Goal: Task Accomplishment & Management: Use online tool/utility

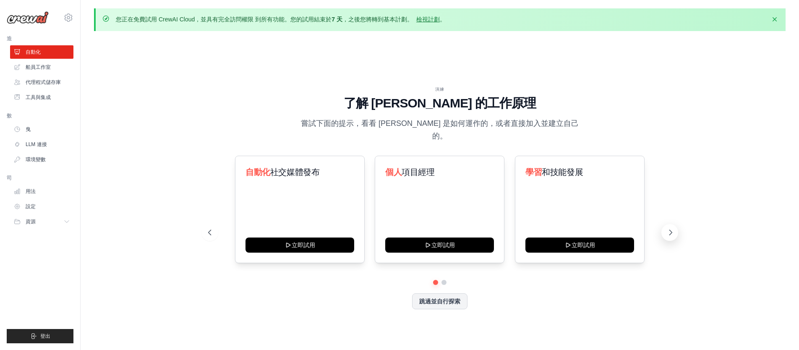
click at [667, 228] on icon at bounding box center [670, 232] width 8 height 8
click at [669, 228] on icon at bounding box center [670, 232] width 8 height 8
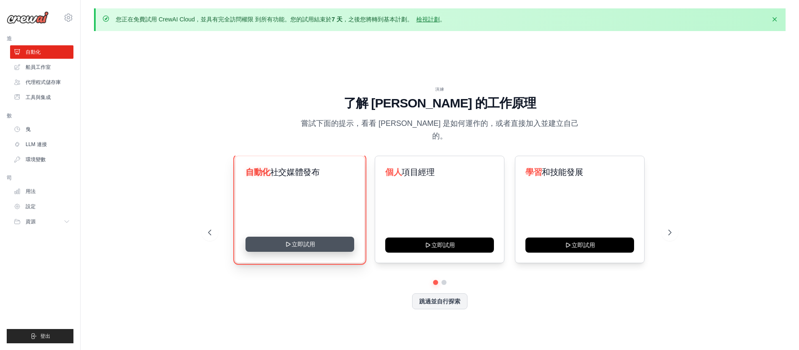
click at [298, 237] on button "立即試用" at bounding box center [299, 244] width 109 height 15
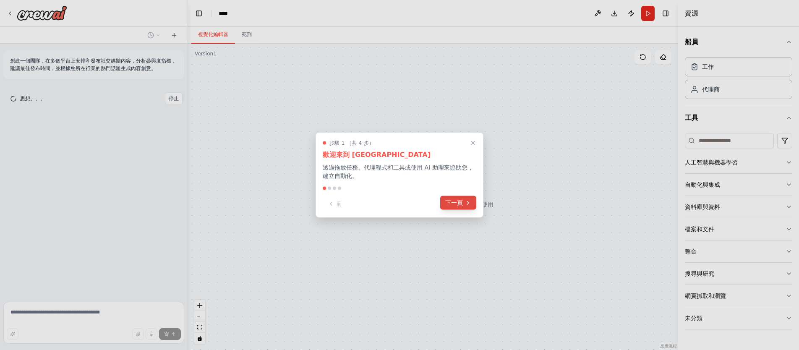
click at [463, 198] on button "下一頁" at bounding box center [458, 203] width 36 height 14
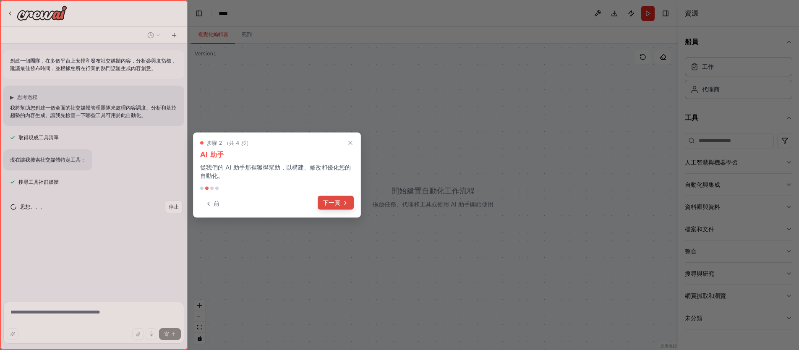
click at [335, 202] on font "下一頁" at bounding box center [332, 202] width 18 height 7
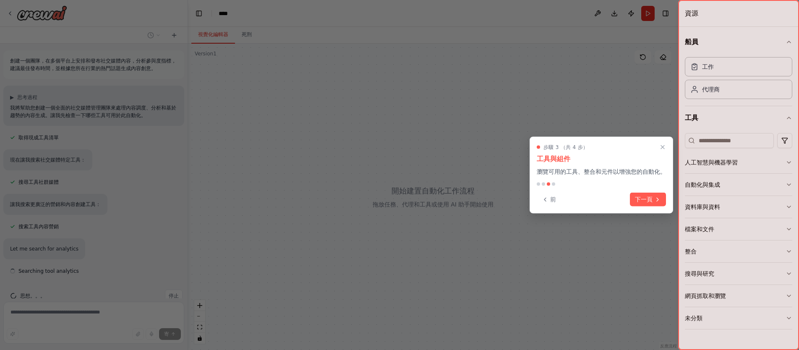
scroll to position [17, 0]
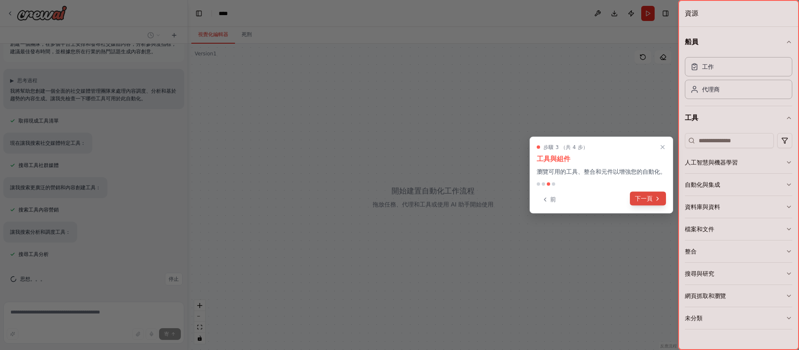
click at [644, 197] on font "下一頁" at bounding box center [644, 198] width 18 height 7
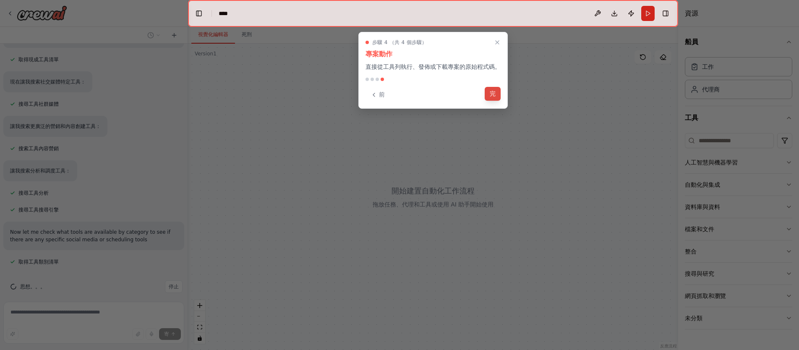
scroll to position [86, 0]
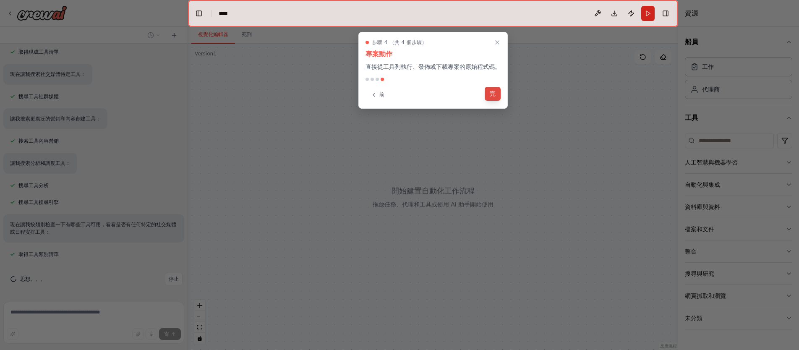
click at [491, 91] on font "完" at bounding box center [492, 93] width 6 height 7
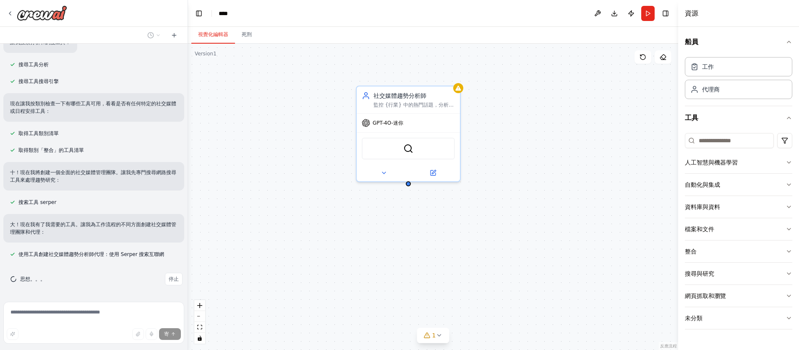
scroll to position [223, 0]
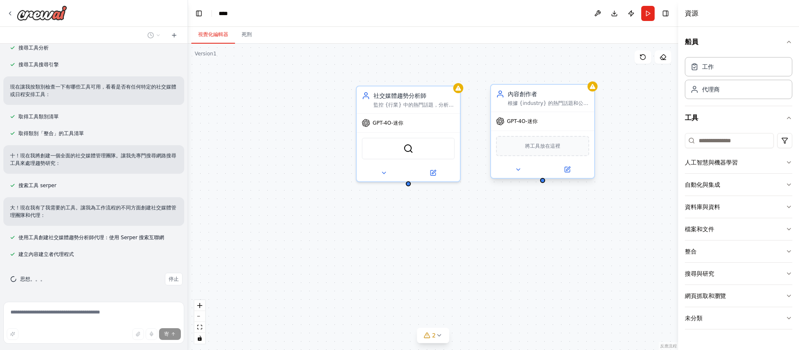
click at [523, 148] on div "將工具放在這裡" at bounding box center [542, 146] width 93 height 20
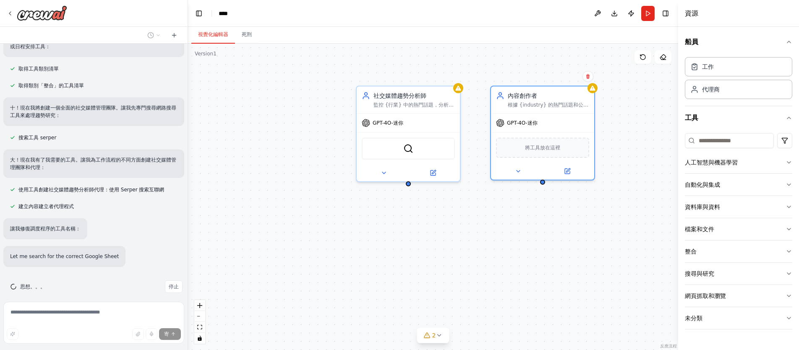
scroll to position [295, 0]
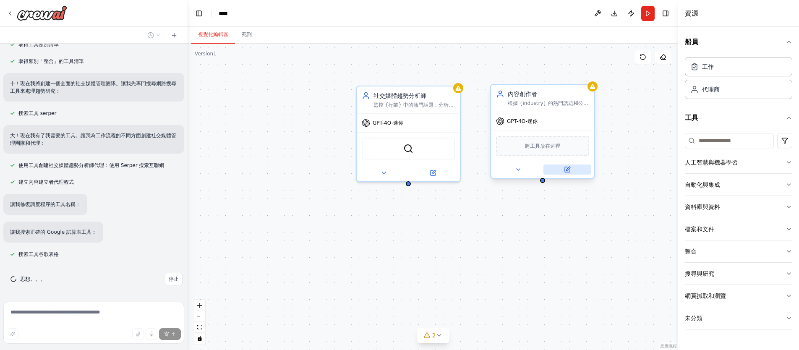
click at [566, 167] on icon at bounding box center [567, 169] width 5 height 5
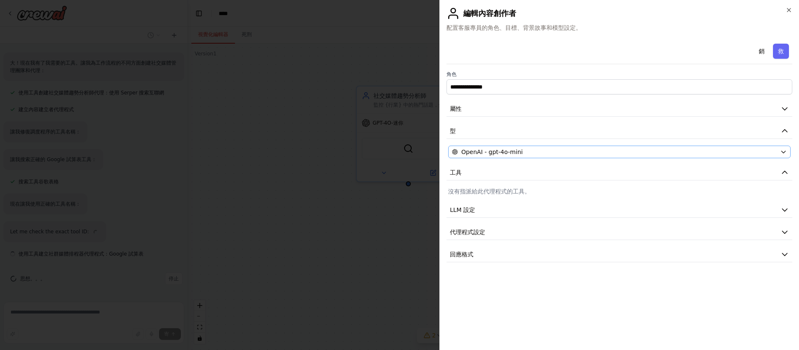
scroll to position [367, 0]
click at [788, 10] on icon "button" at bounding box center [788, 9] width 3 height 3
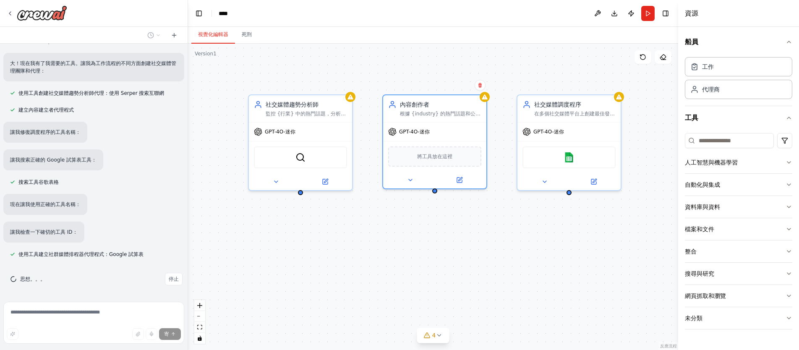
drag, startPoint x: 596, startPoint y: 238, endPoint x: 492, endPoint y: 245, distance: 103.8
click at [489, 247] on div "社交媒體趨勢分析師 監控 {行業} 中的熱門話題，分析社交媒體趨勢，並識別與當前討論和主題標籤相符的內容創建機會。 GPT-4O-迷你 SerperDev 工…" at bounding box center [433, 197] width 490 height 306
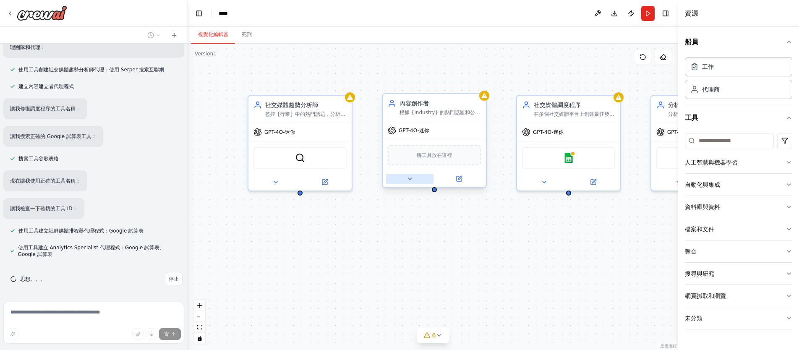
click at [409, 180] on icon at bounding box center [409, 178] width 7 height 7
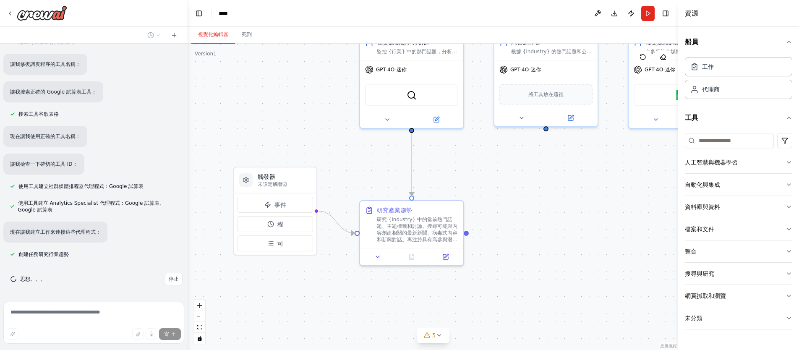
drag, startPoint x: 398, startPoint y: 232, endPoint x: 491, endPoint y: 180, distance: 106.8
click at [491, 180] on div ".deletable-edge-delete-btn { width: 20px; height: 20px; border: 0px solid #ffff…" at bounding box center [433, 197] width 490 height 306
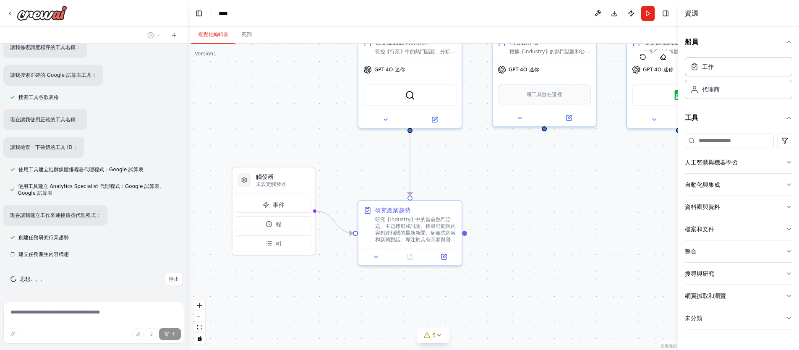
click at [545, 133] on div ".deletable-edge-delete-btn { width: 20px; height: 20px; border: 0px solid #ffff…" at bounding box center [433, 197] width 490 height 306
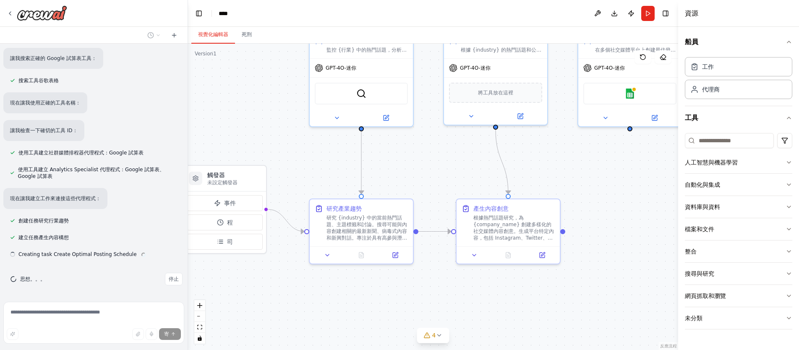
drag, startPoint x: 572, startPoint y: 170, endPoint x: 526, endPoint y: 168, distance: 47.0
click at [526, 168] on div ".deletable-edge-delete-btn { width: 20px; height: 20px; border: 0px solid #ffff…" at bounding box center [433, 197] width 490 height 306
click at [594, 14] on button at bounding box center [597, 13] width 13 height 15
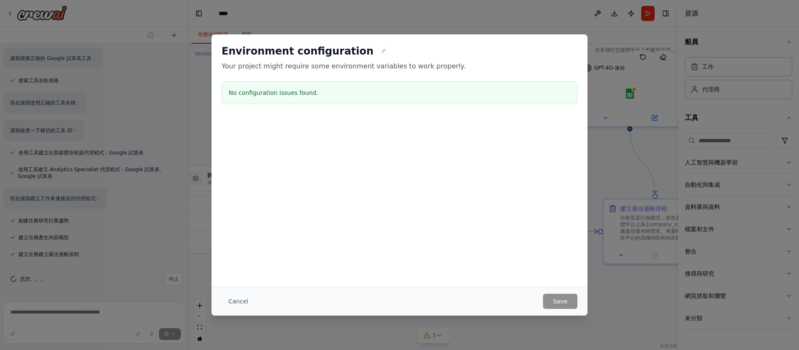
click at [417, 231] on div "Environment configuration Your project might require some environment variables…" at bounding box center [399, 160] width 376 height 252
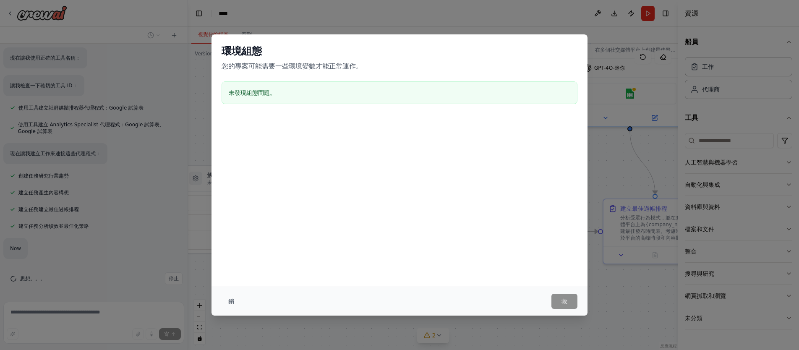
click at [229, 298] on font "銷" at bounding box center [231, 301] width 6 height 7
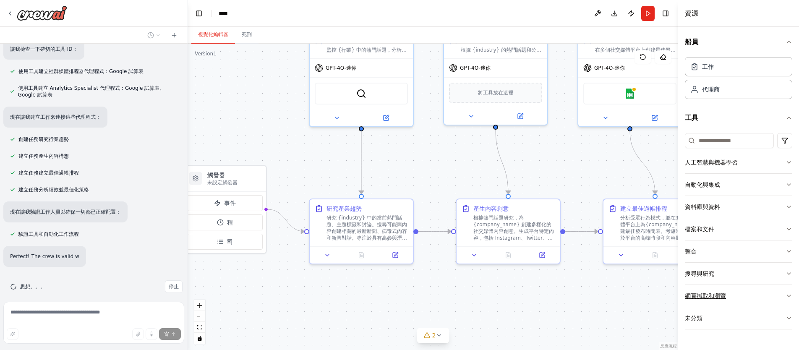
scroll to position [575, 0]
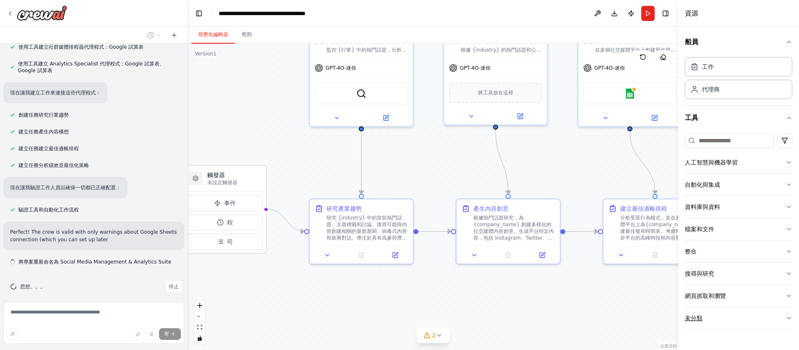
click at [728, 317] on button "未分類" at bounding box center [737, 318] width 107 height 22
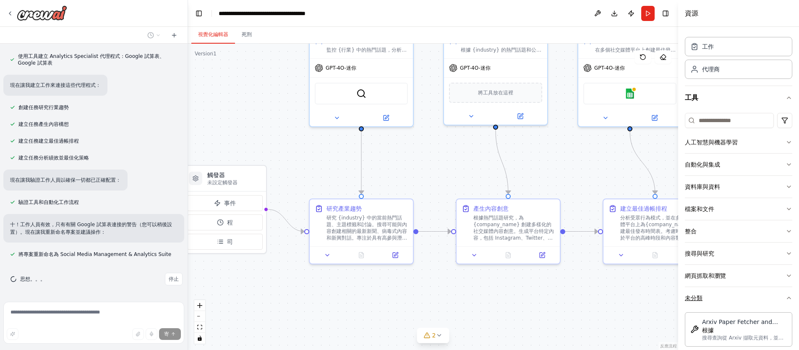
scroll to position [21, 0]
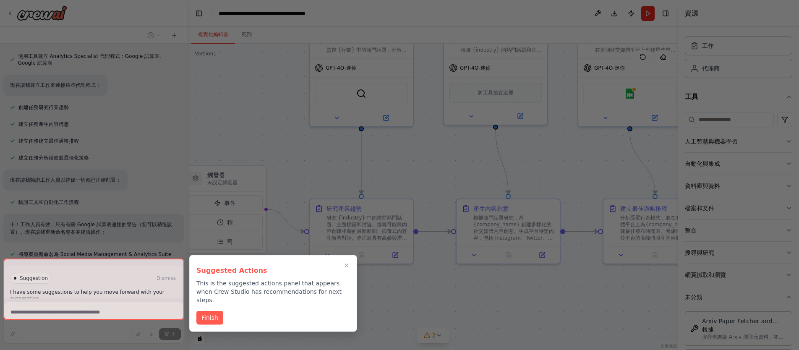
click at [720, 229] on div "創建一個團隊，在多個平台上安排和發布社交媒體內容，分析參與度指標，建議最佳發布時間，並根據您所在行業的熱門話題生成內容創意。 ▶ 思考過程 我將幫助您創建一個…" at bounding box center [399, 175] width 799 height 350
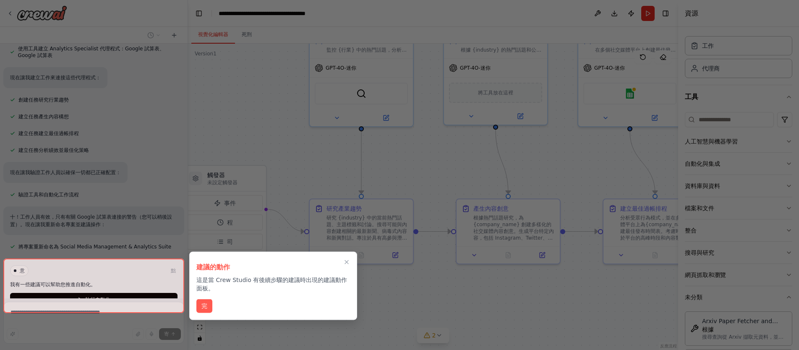
click at [203, 308] on font "完" at bounding box center [204, 305] width 6 height 7
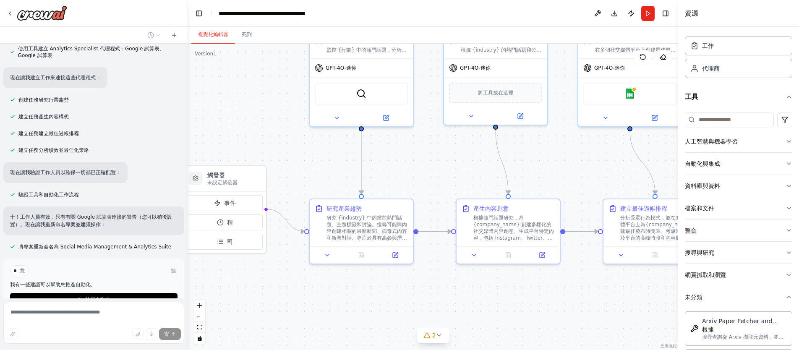
click at [708, 230] on button "整合" at bounding box center [737, 230] width 107 height 22
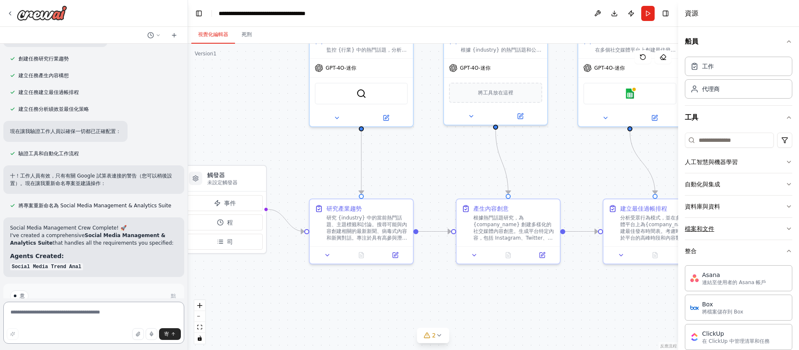
scroll to position [0, 0]
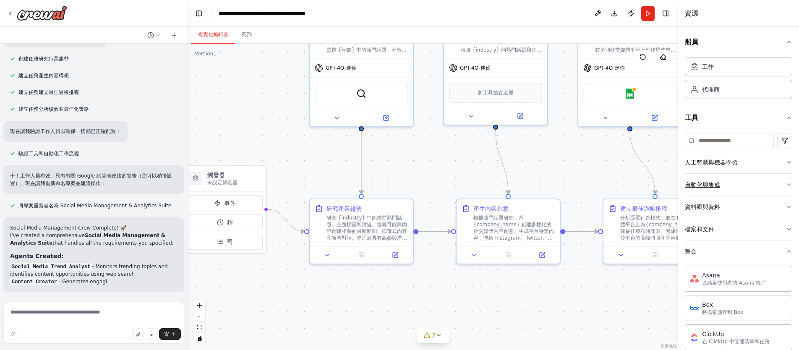
click at [709, 179] on button "自動化與集成" at bounding box center [737, 185] width 107 height 22
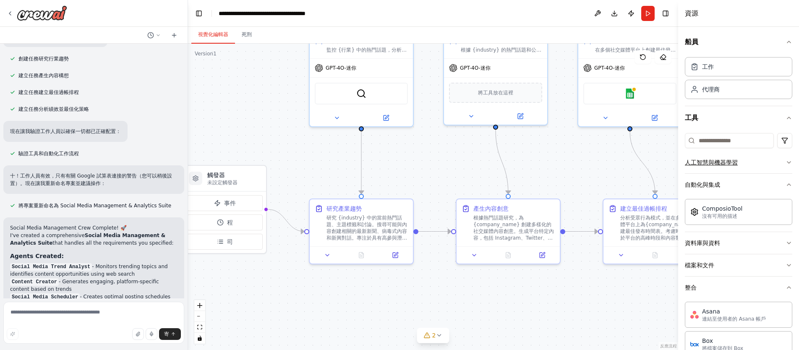
click at [705, 161] on font "人工智慧與機器學習" at bounding box center [710, 162] width 53 height 7
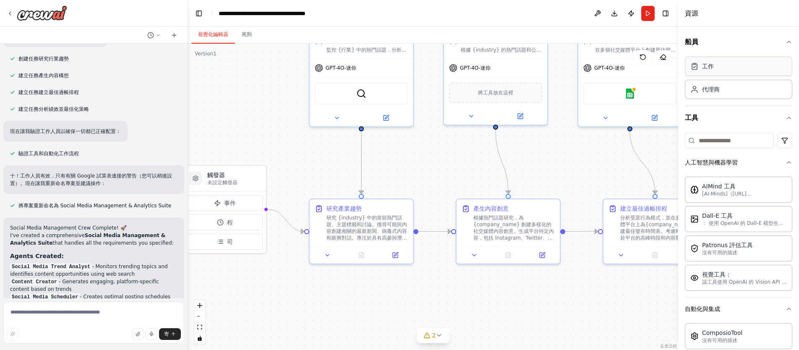
click at [725, 73] on div "工作" at bounding box center [737, 66] width 107 height 19
click at [718, 91] on font "代理商" at bounding box center [711, 89] width 18 height 7
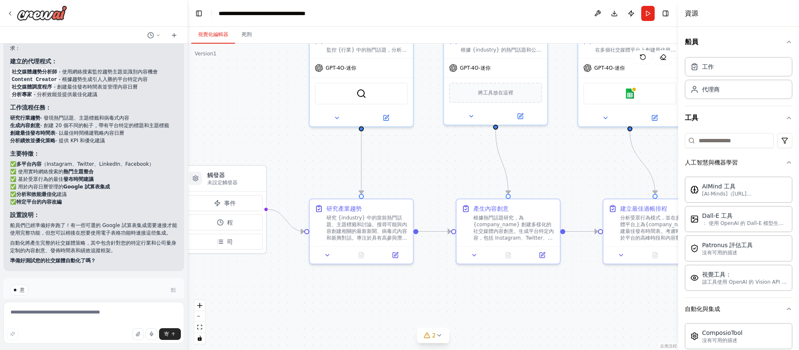
scroll to position [866, 0]
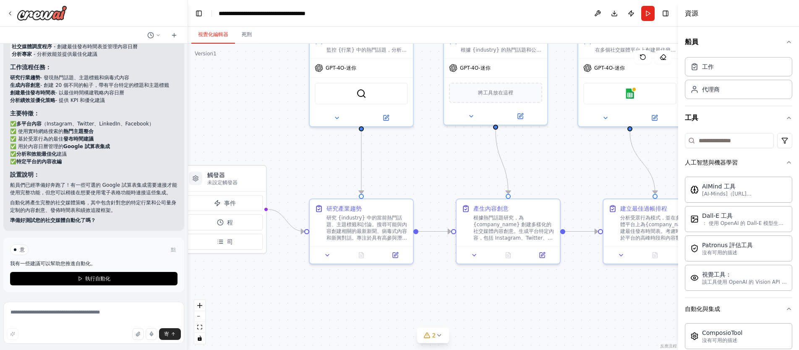
click at [93, 275] on span "執行自動化" at bounding box center [97, 278] width 25 height 7
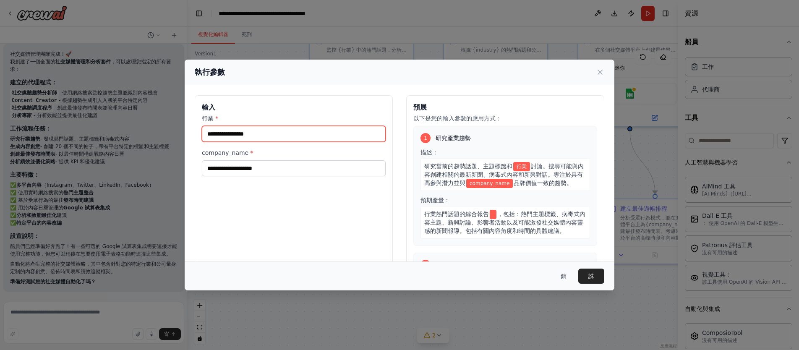
click at [270, 134] on input "行業 *" at bounding box center [294, 134] width 184 height 16
type input "**"
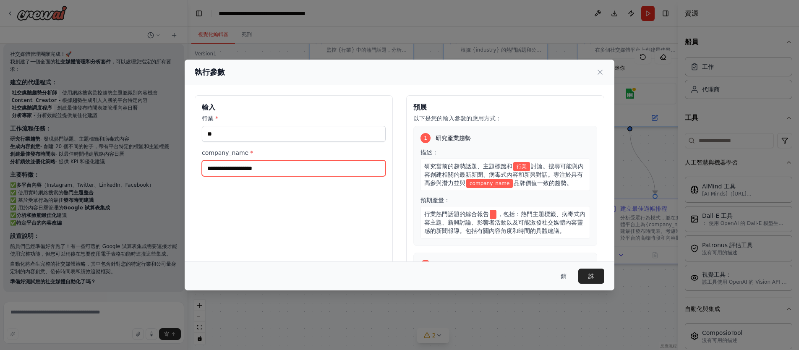
click at [338, 164] on input "company_name *" at bounding box center [294, 168] width 184 height 16
type input "*****"
click at [589, 275] on font "誅" at bounding box center [591, 276] width 6 height 7
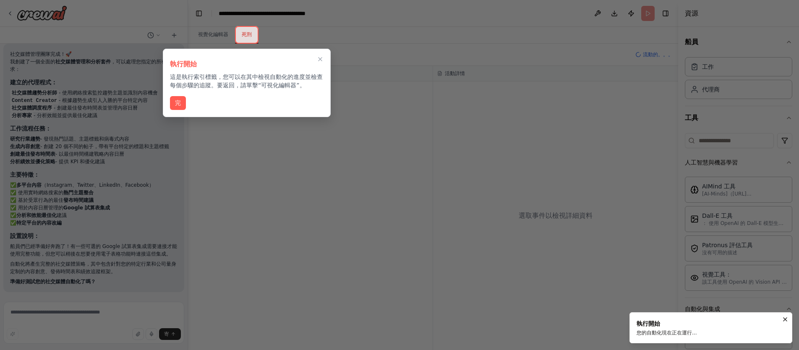
click at [179, 100] on font "完" at bounding box center [178, 102] width 6 height 7
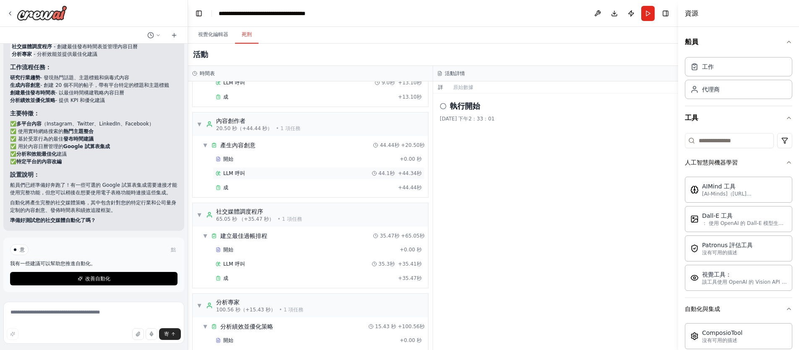
scroll to position [131, 0]
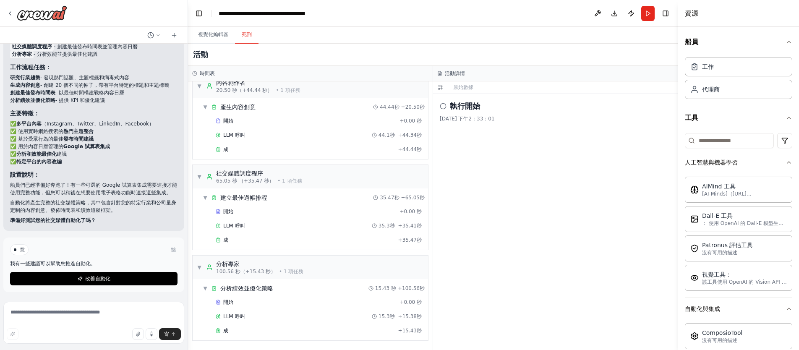
click at [76, 277] on button "改善自動化" at bounding box center [93, 278] width 167 height 13
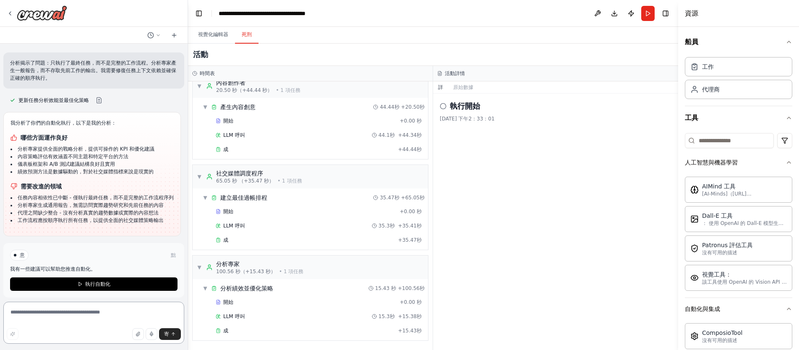
scroll to position [1073, 0]
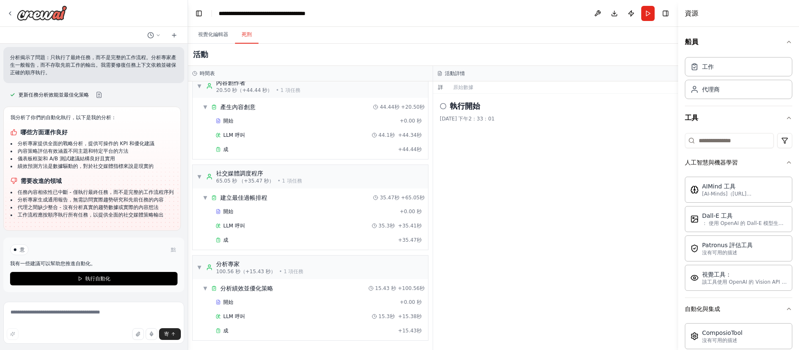
click at [81, 280] on icon at bounding box center [80, 278] width 5 height 5
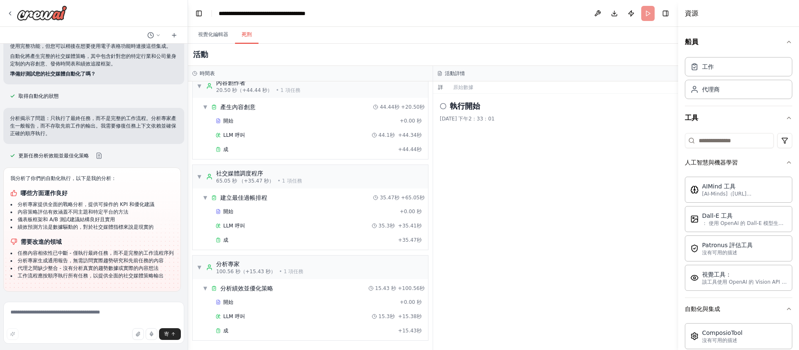
scroll to position [1012, 0]
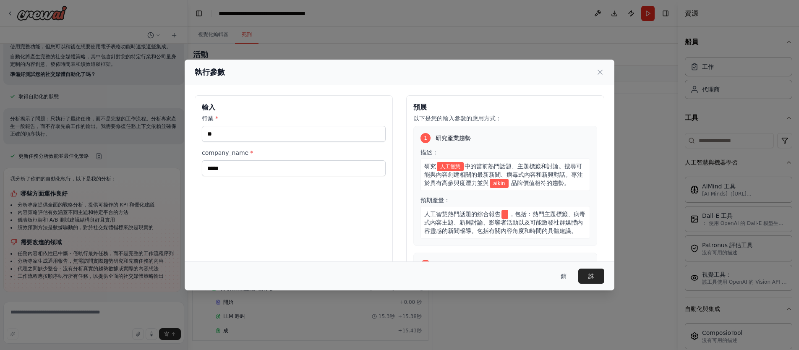
click at [585, 271] on button "誅" at bounding box center [591, 275] width 26 height 15
